Goal: Information Seeking & Learning: Find specific page/section

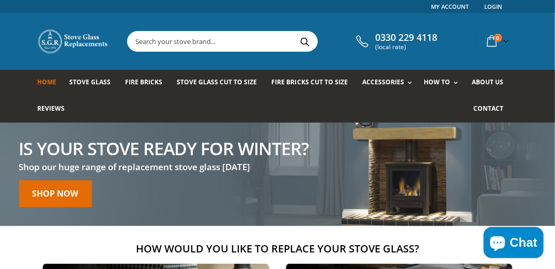
click at [153, 44] on input "text" at bounding box center [270, 42] width 285 height 20
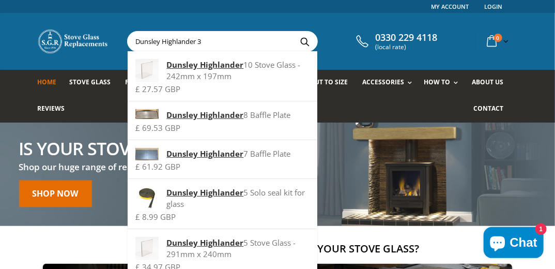
type input "Dunsley Highlander 3"
click at [293, 32] on button "Search" at bounding box center [304, 42] width 23 height 20
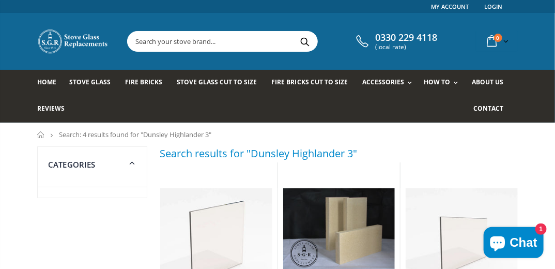
click at [205, 50] on input "text" at bounding box center [270, 42] width 285 height 20
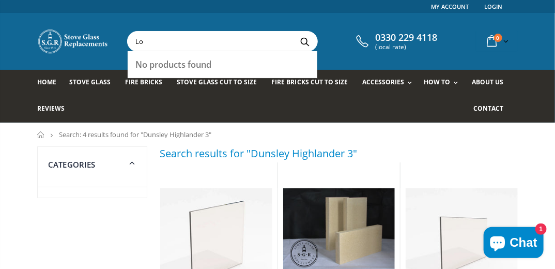
type input "L"
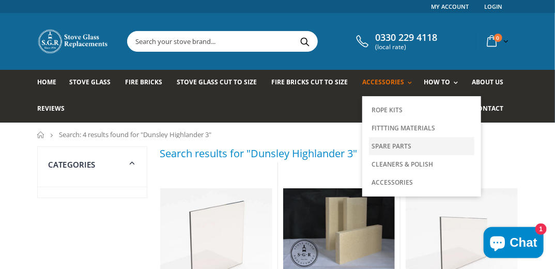
click at [384, 142] on link "Spare Parts" at bounding box center [421, 146] width 105 height 18
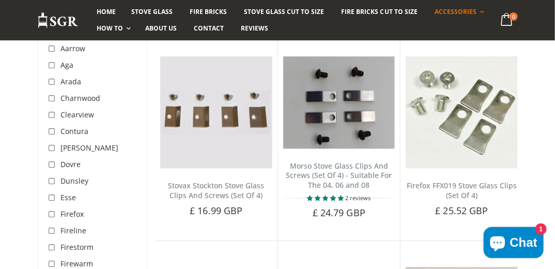
scroll to position [172, 0]
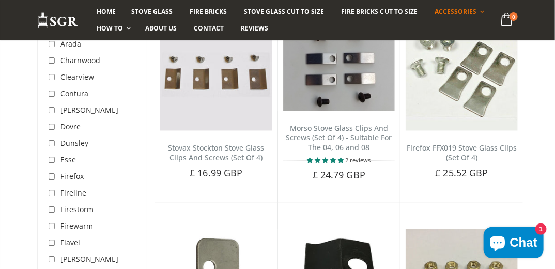
click at [51, 143] on input "checkbox" at bounding box center [53, 144] width 10 height 10
checkbox input "true"
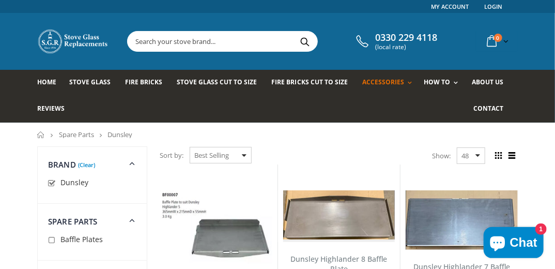
click at [201, 45] on input "text" at bounding box center [270, 42] width 285 height 20
type input "u"
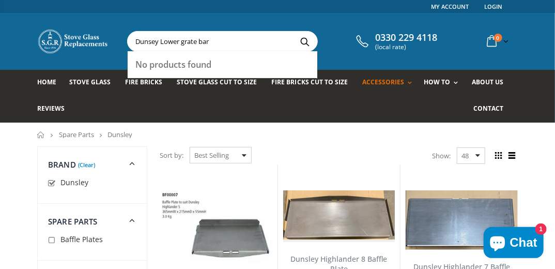
type input "Dunsey Lower grate bar"
click at [293, 32] on button "Search" at bounding box center [304, 42] width 23 height 20
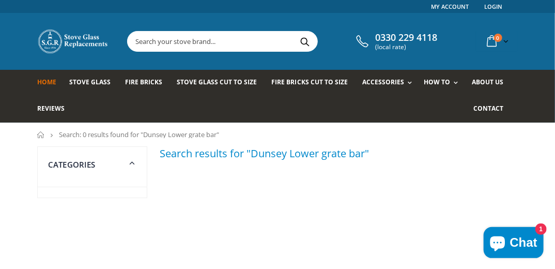
click at [46, 81] on span "Home" at bounding box center [46, 82] width 19 height 9
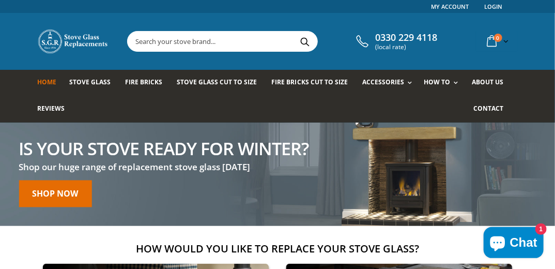
click at [155, 43] on input "text" at bounding box center [270, 42] width 285 height 20
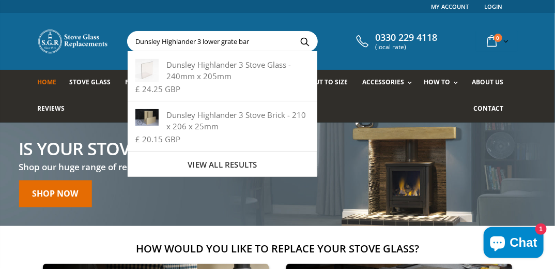
type input "Dunsley Highlander 3 lower grate bar"
click at [293, 32] on button "Search" at bounding box center [304, 42] width 23 height 20
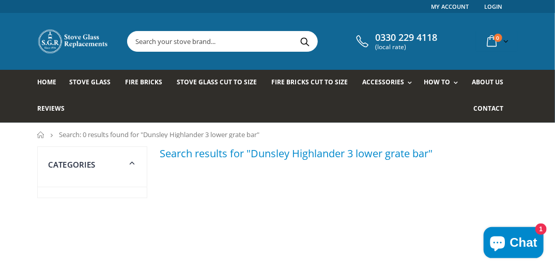
click at [197, 40] on input "text" at bounding box center [270, 42] width 285 height 20
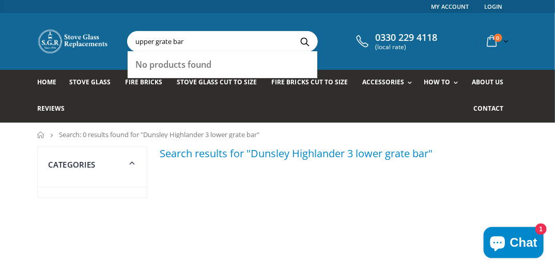
type input "upper grate bar"
click at [293, 32] on button "Search" at bounding box center [304, 42] width 23 height 20
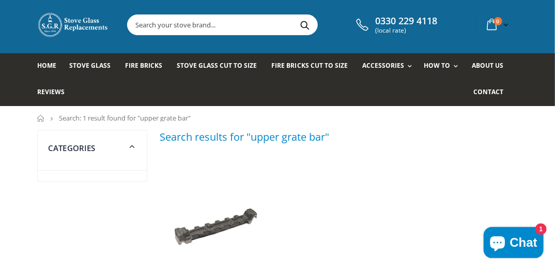
scroll to position [10, 0]
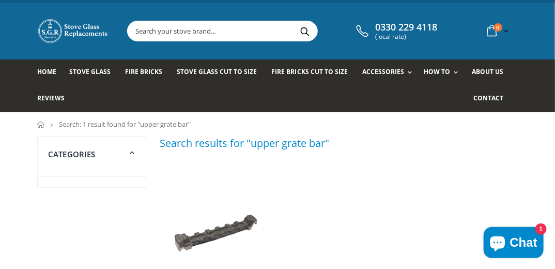
click at [173, 28] on input "text" at bounding box center [270, 31] width 285 height 20
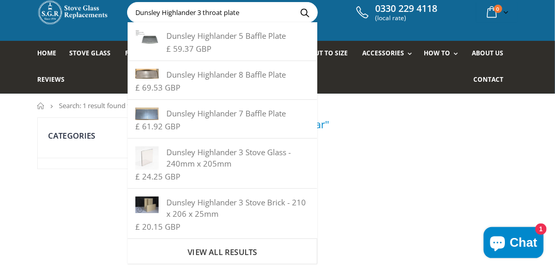
scroll to position [44, 0]
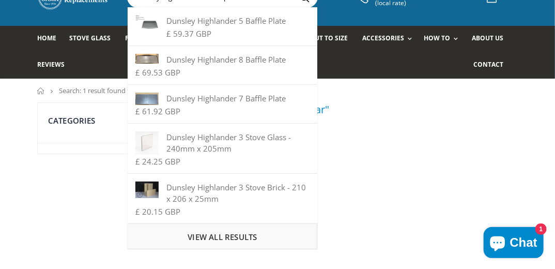
type input "Dunsley Highlander 3 throat plate"
click at [223, 235] on span "View all results" at bounding box center [222, 237] width 69 height 10
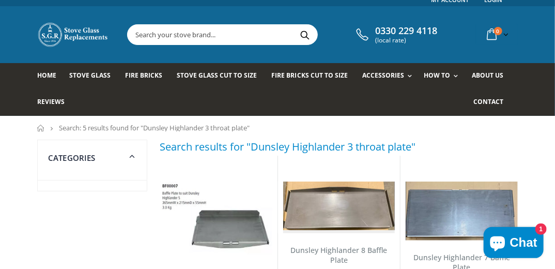
scroll to position [4, 0]
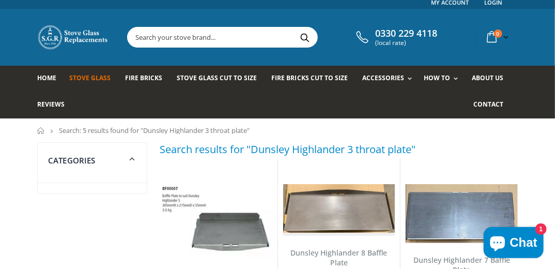
click at [85, 74] on span "Stove Glass" at bounding box center [89, 77] width 41 height 9
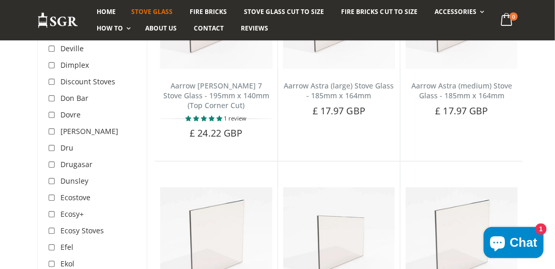
scroll to position [1221, 0]
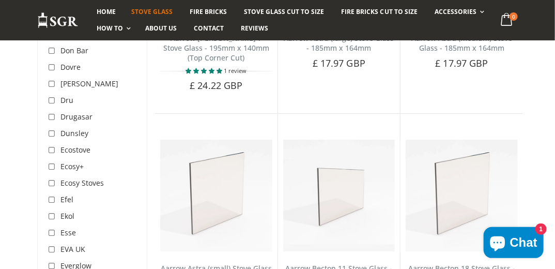
click at [53, 129] on input "checkbox" at bounding box center [53, 134] width 10 height 10
checkbox input "true"
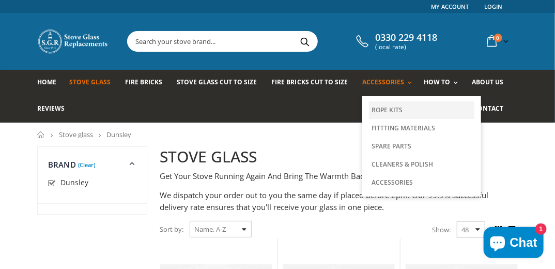
click at [377, 114] on link "Rope Kits" at bounding box center [421, 110] width 105 height 18
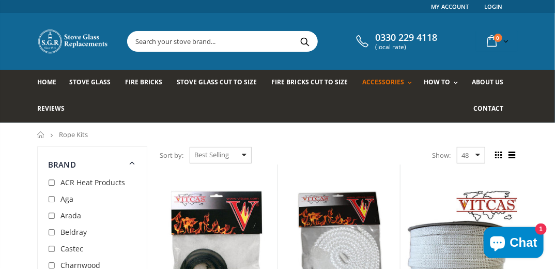
click at [209, 42] on input "text" at bounding box center [270, 42] width 285 height 20
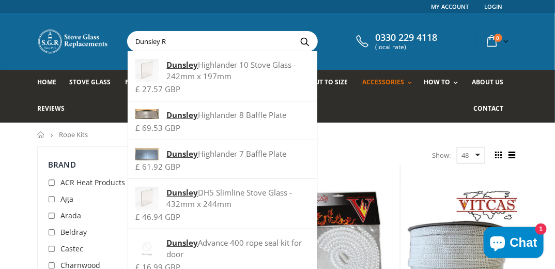
type input "Dunsley R"
click at [293, 32] on button "Search" at bounding box center [304, 42] width 23 height 20
